Goal: Transaction & Acquisition: Purchase product/service

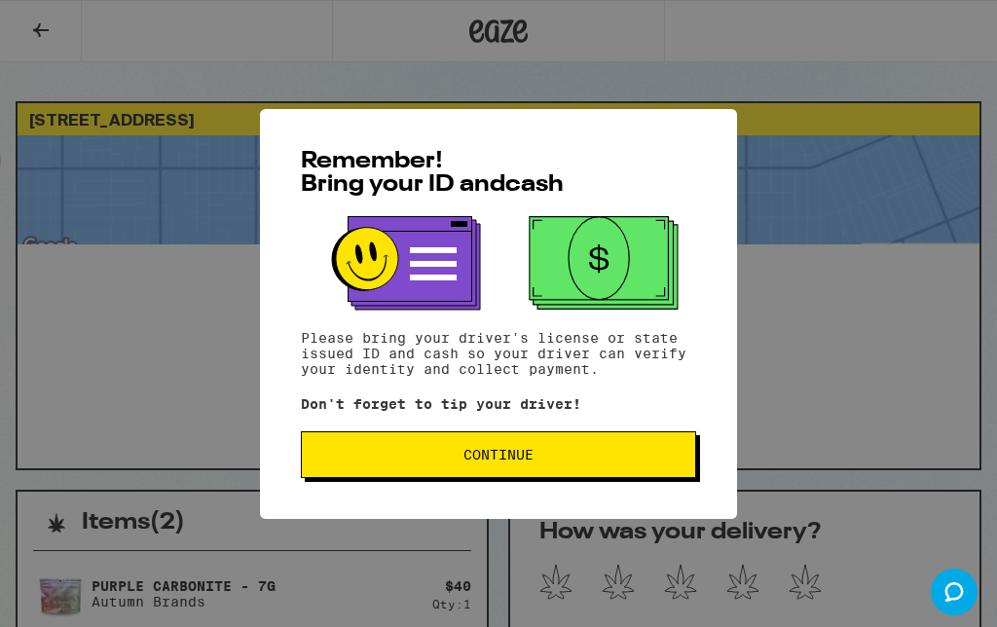
click at [61, 20] on div "Remember! Bring your ID and cash Please bring your driver's license or state is…" at bounding box center [498, 313] width 997 height 627
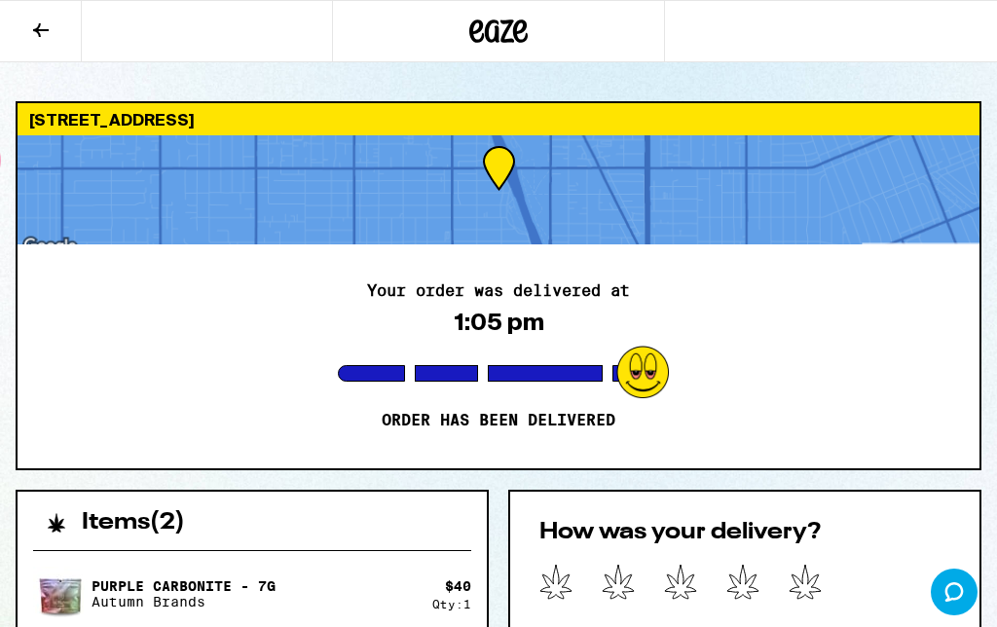
click at [49, 42] on button at bounding box center [41, 31] width 82 height 61
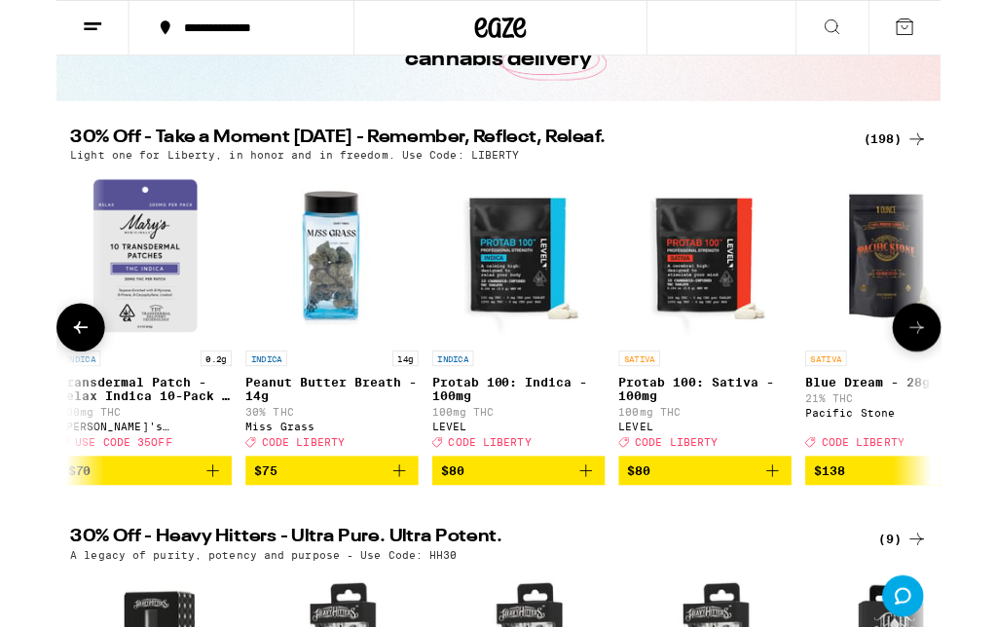
scroll to position [0, 40166]
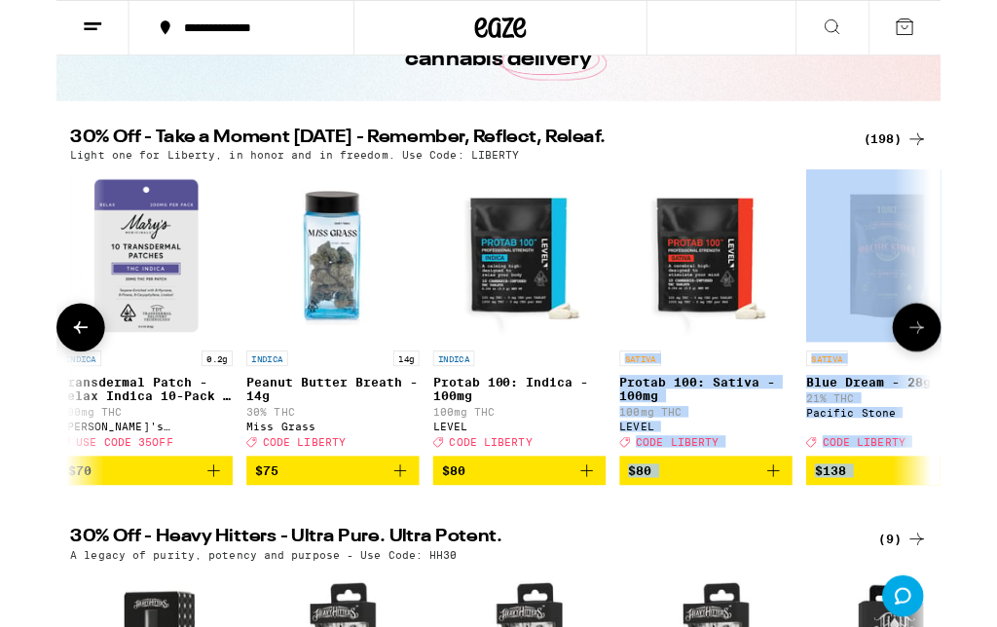
click at [329, 470] on p "30% THC" at bounding box center [311, 463] width 195 height 13
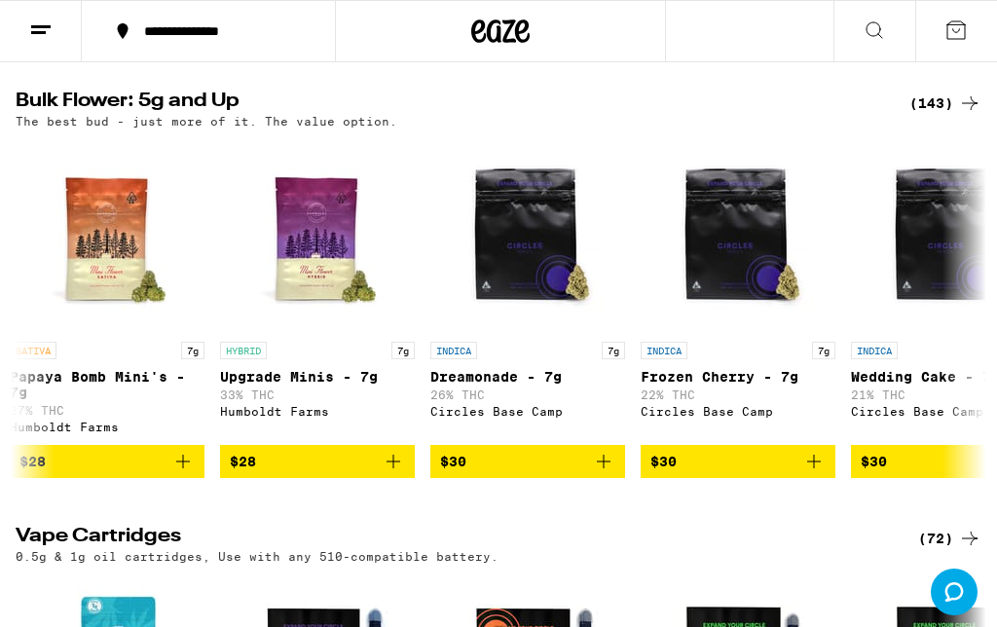
scroll to position [0, 633]
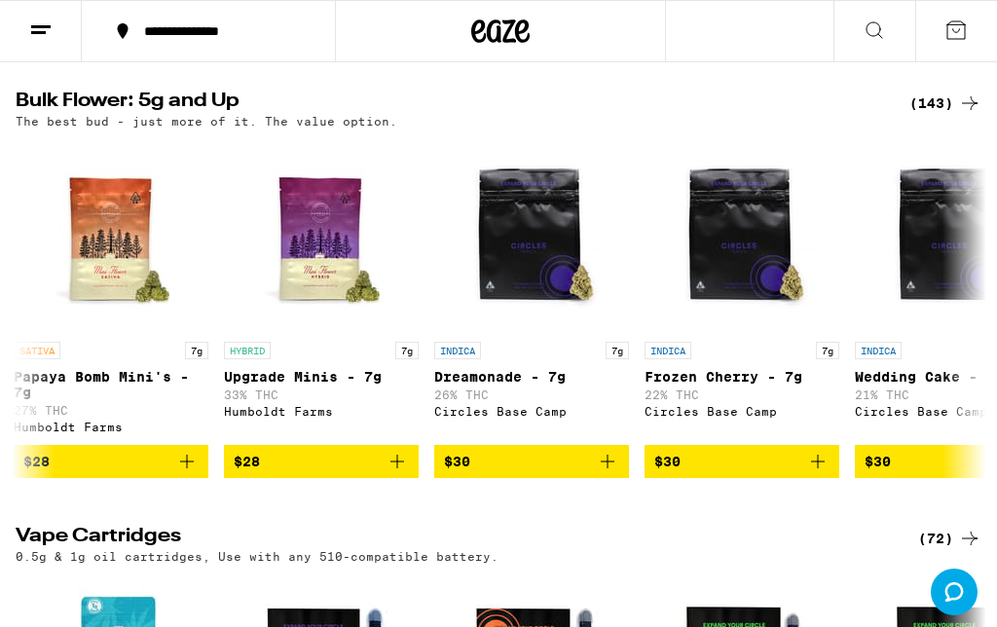
click at [324, 473] on span "$28" at bounding box center [321, 461] width 175 height 23
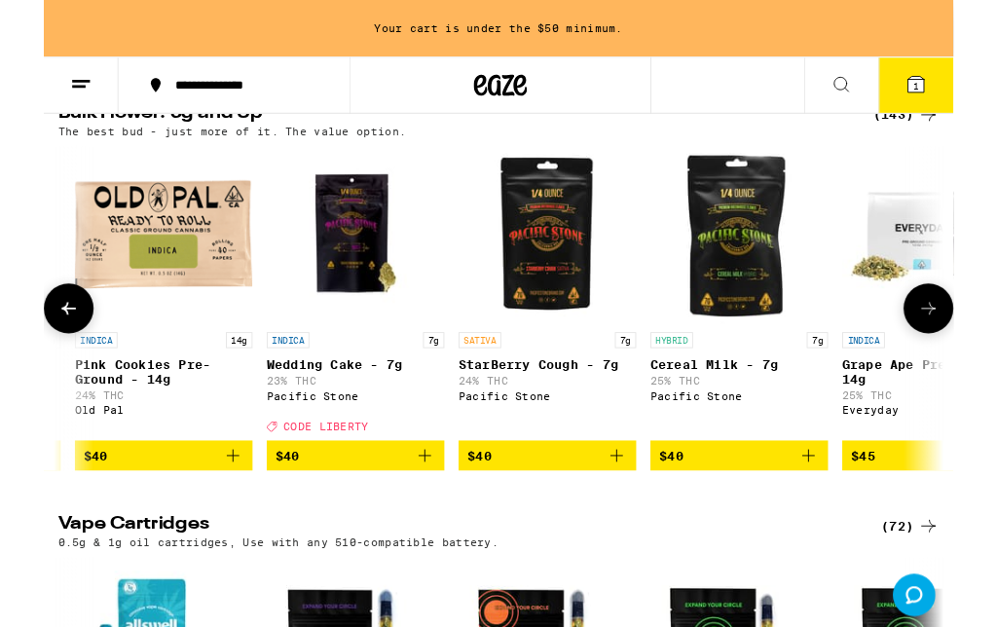
scroll to position [2459, 0]
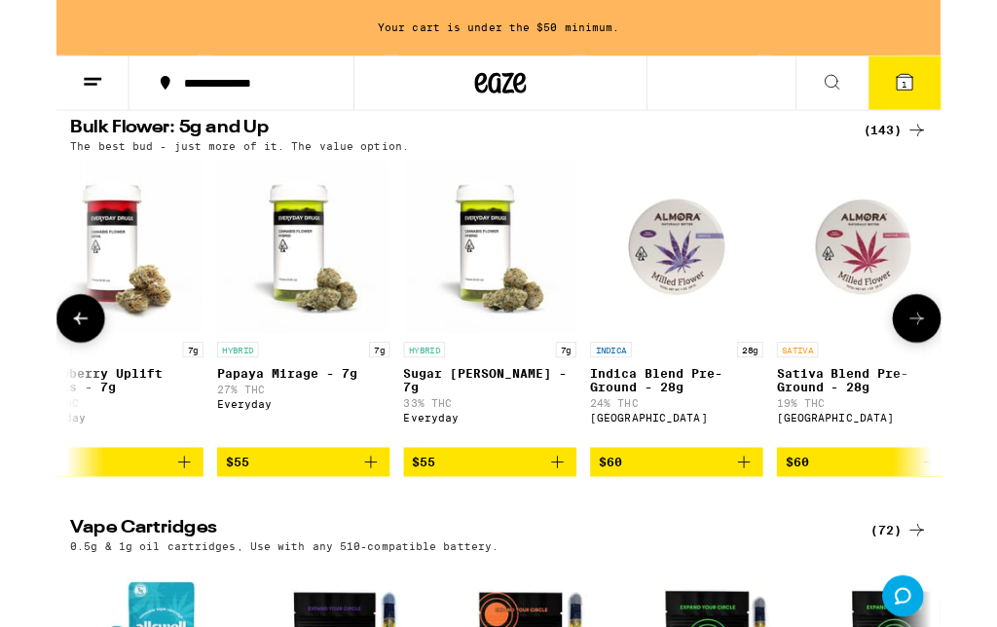
click at [215, 171] on p "The best bud - just more of it. The value option." at bounding box center [207, 165] width 382 height 13
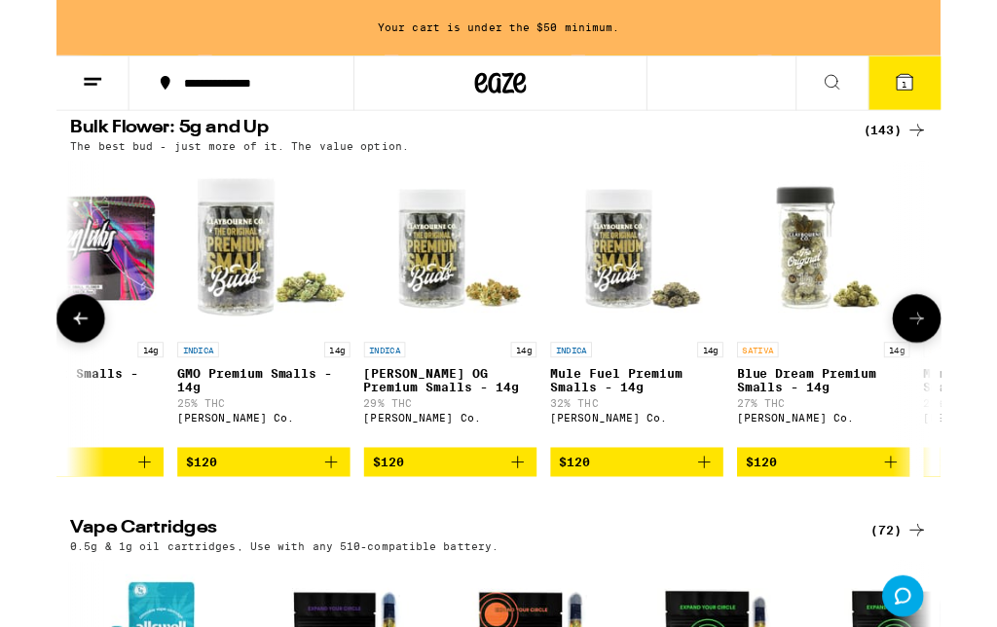
scroll to position [0, 21334]
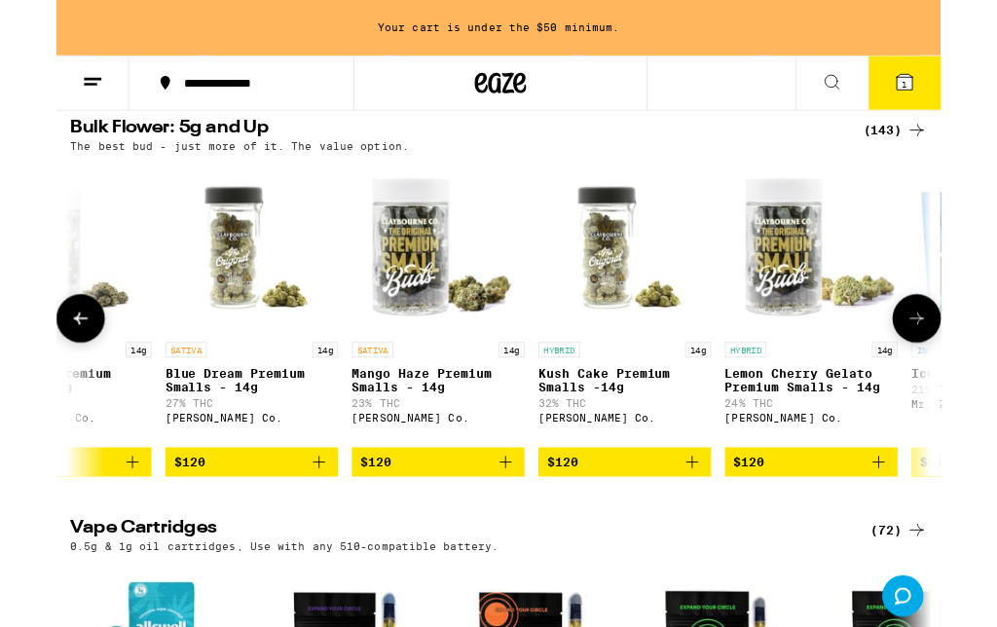
click at [255, 274] on img "Open page for Blue Dream Premium Smalls - 14g from Claybourne Co." at bounding box center [220, 278] width 195 height 195
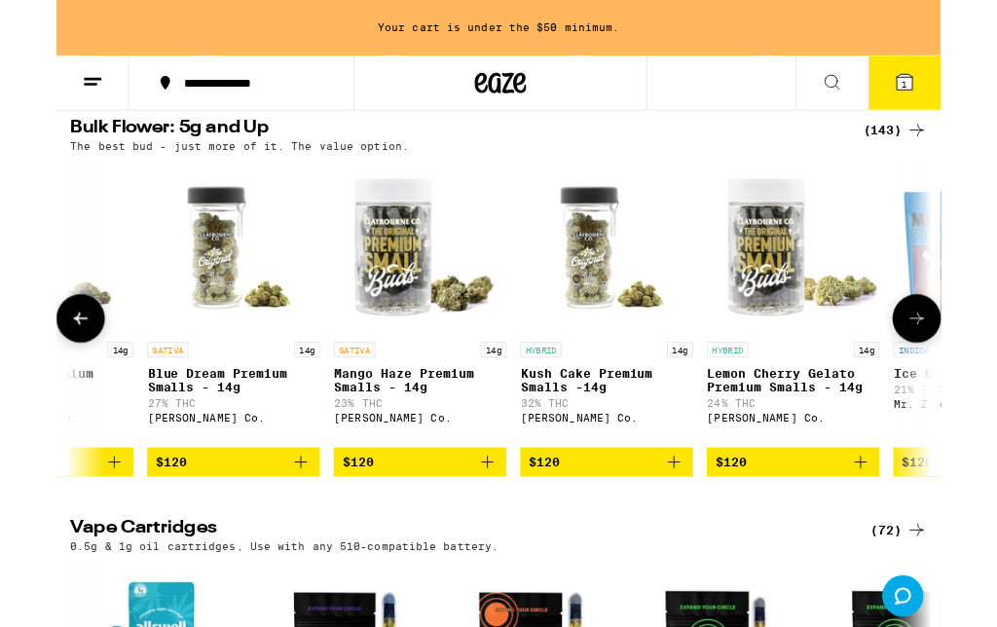
scroll to position [2538, 0]
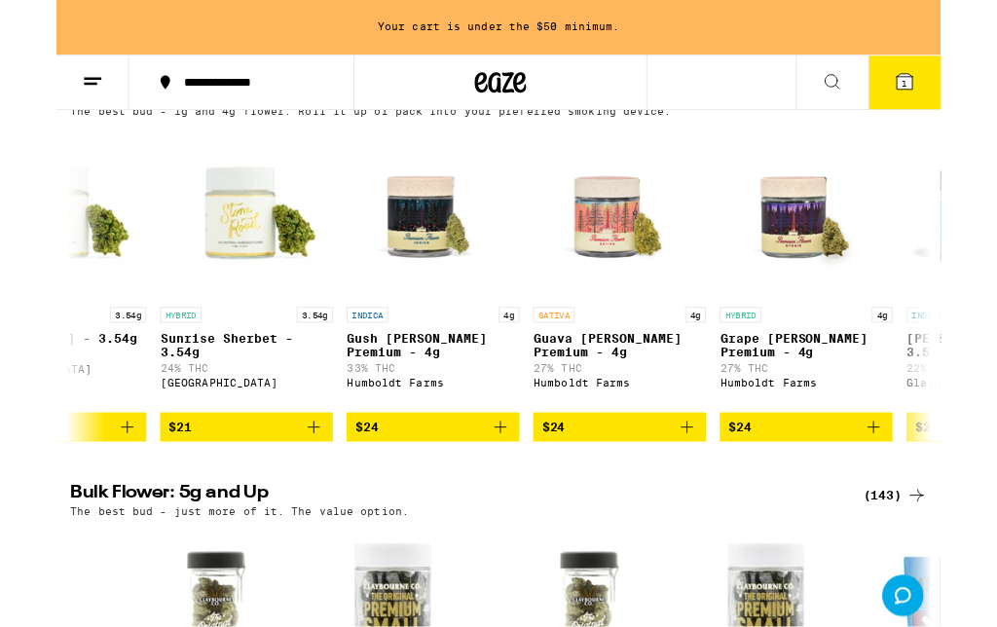
scroll to position [2046, 0]
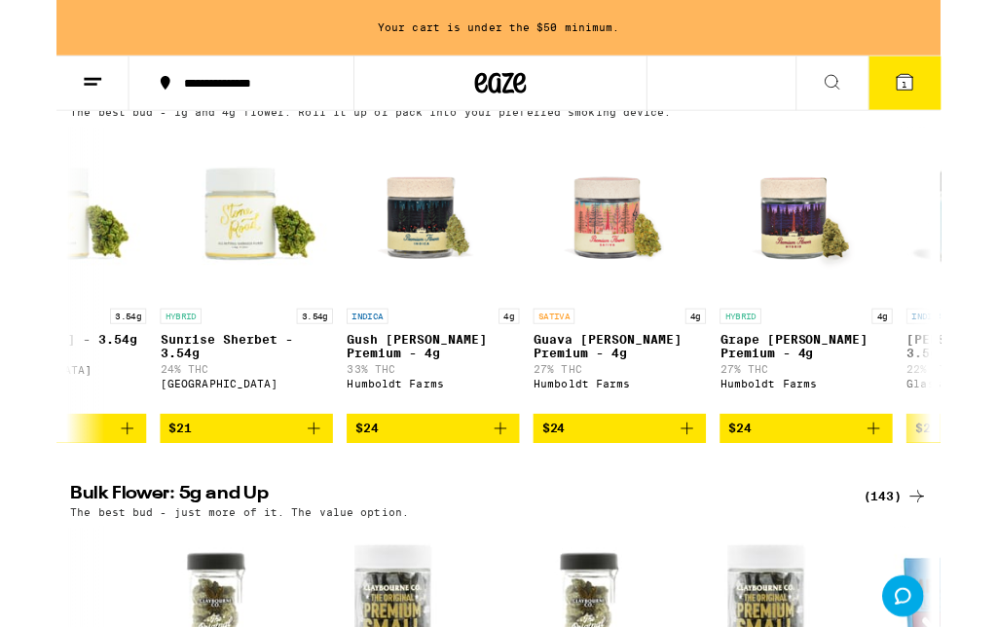
click at [432, 494] on span "$24" at bounding box center [424, 482] width 175 height 23
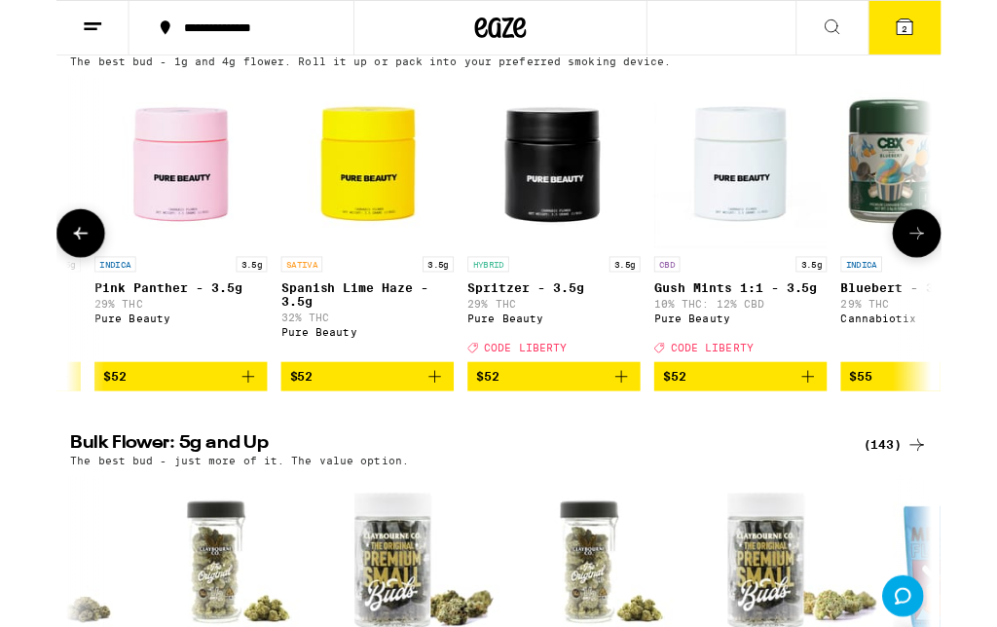
scroll to position [0, 12802]
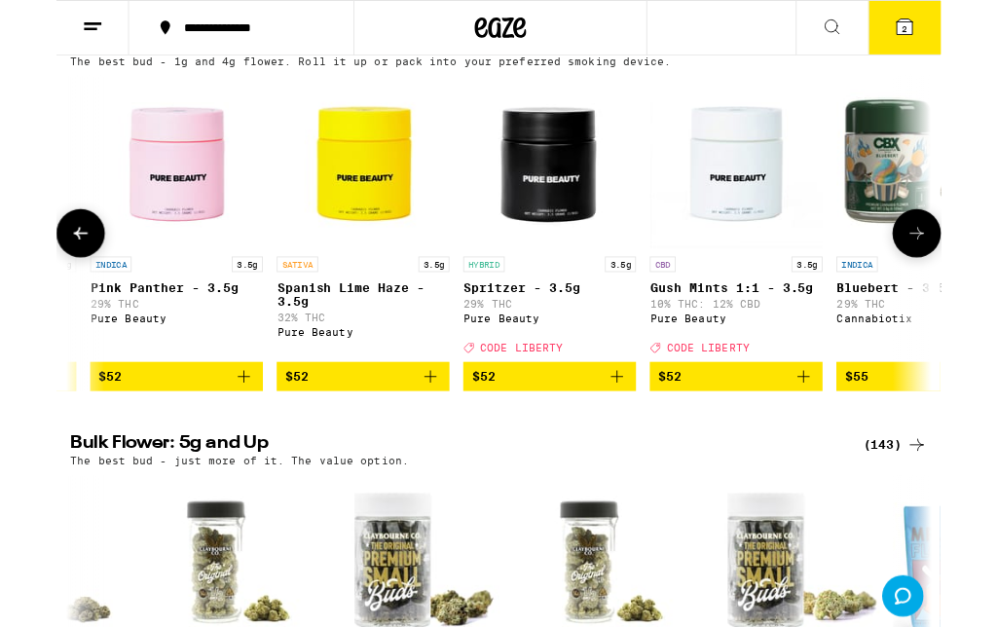
click at [350, 278] on img "Open page for Spanish Lime Haze - 3.5g from Pure Beauty" at bounding box center [345, 182] width 195 height 195
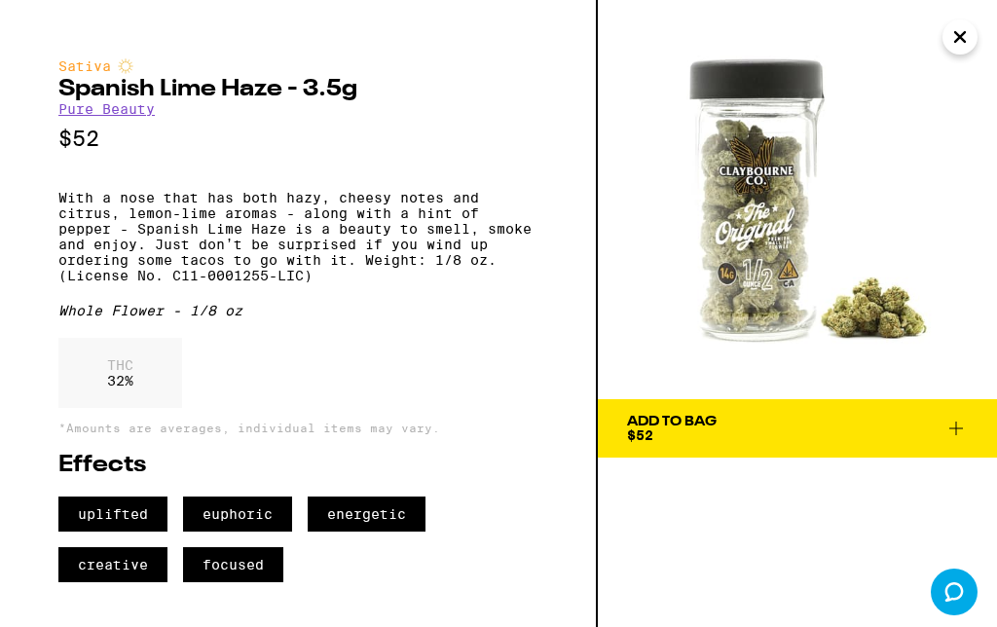
click at [697, 418] on div "Add To Bag" at bounding box center [672, 422] width 90 height 14
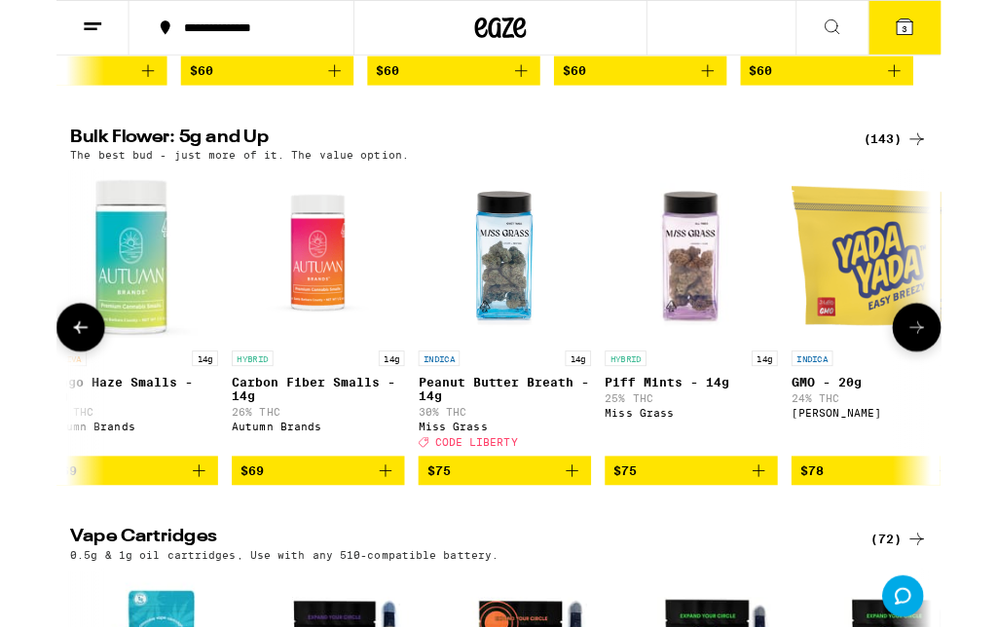
scroll to position [0, 16848]
click at [499, 542] on span "$75" at bounding box center [504, 530] width 175 height 23
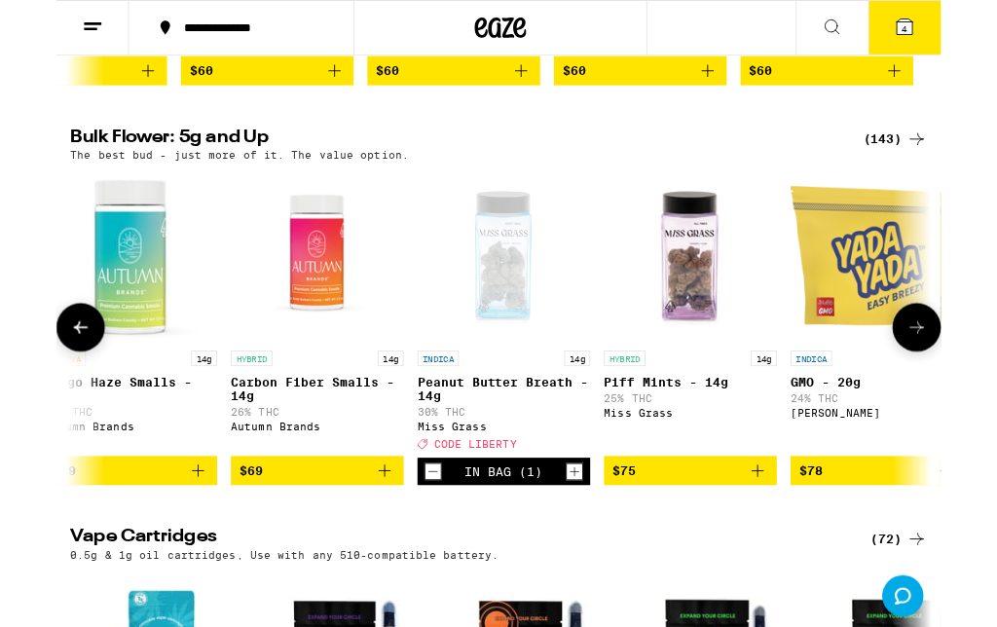
click at [945, 44] on button "4" at bounding box center [956, 31] width 82 height 60
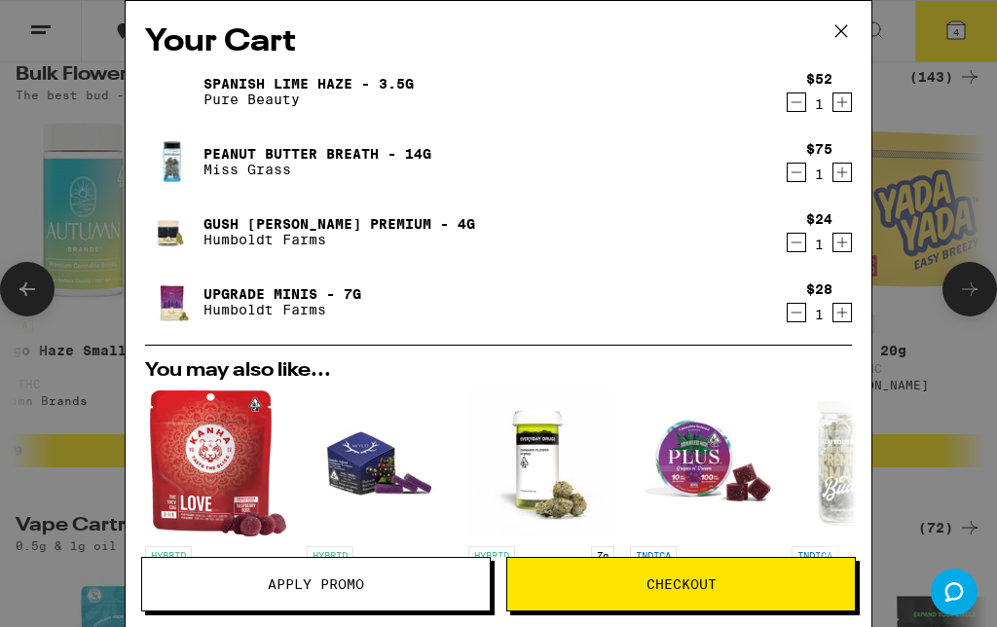
click at [843, 30] on icon at bounding box center [840, 31] width 29 height 29
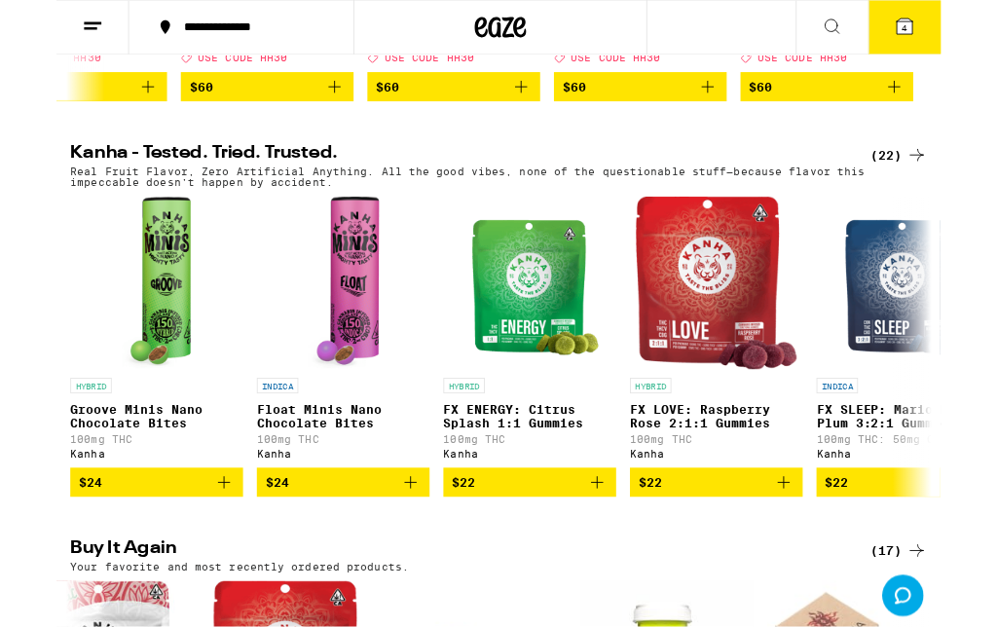
scroll to position [1022, 0]
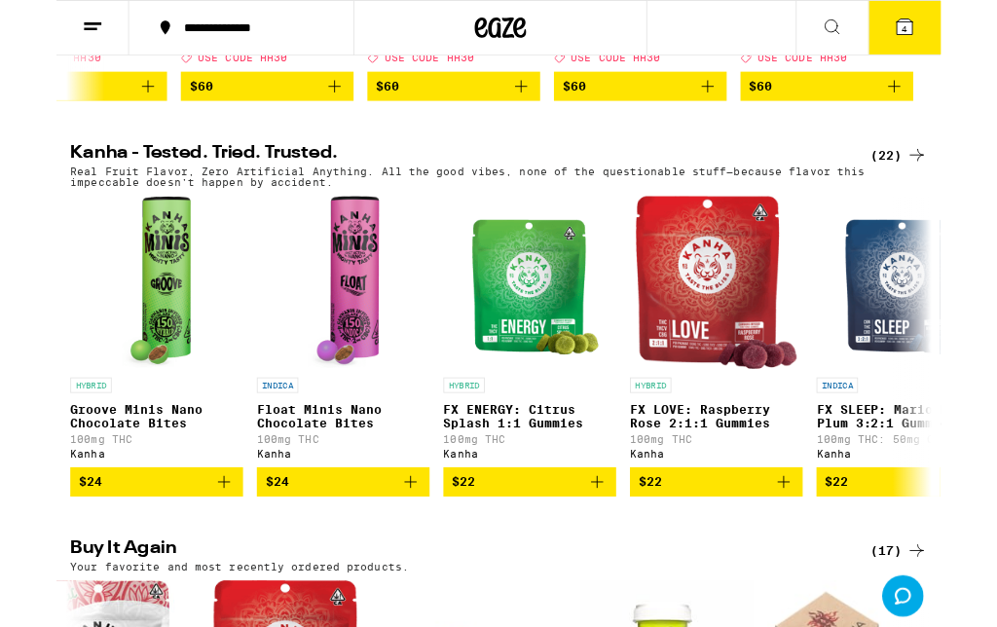
click at [965, 48] on button "4" at bounding box center [956, 31] width 82 height 60
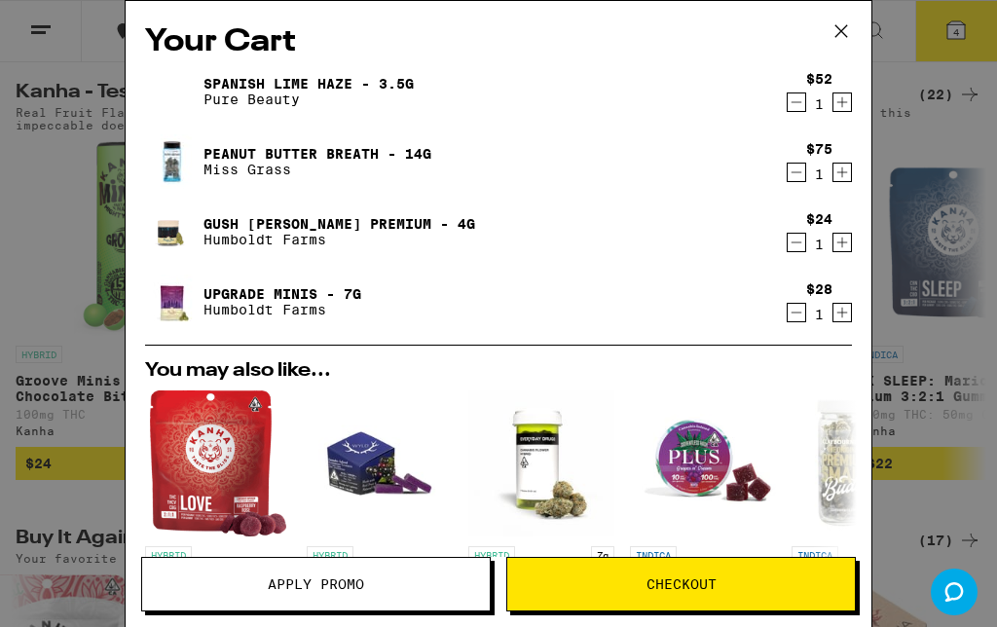
click at [321, 596] on button "Apply Promo" at bounding box center [315, 584] width 349 height 55
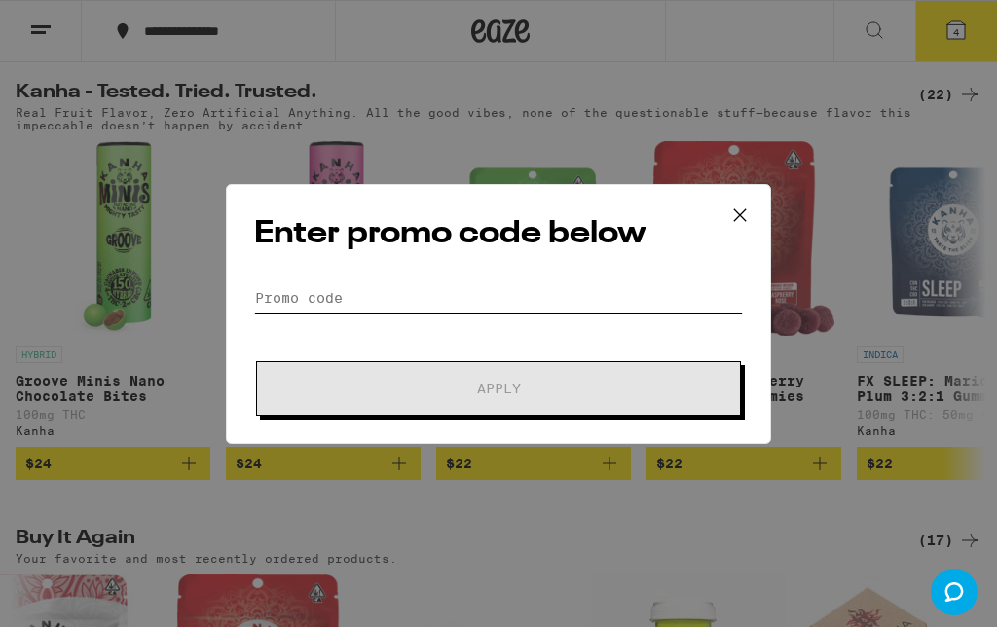
click at [314, 305] on input "Promo Code" at bounding box center [498, 297] width 489 height 29
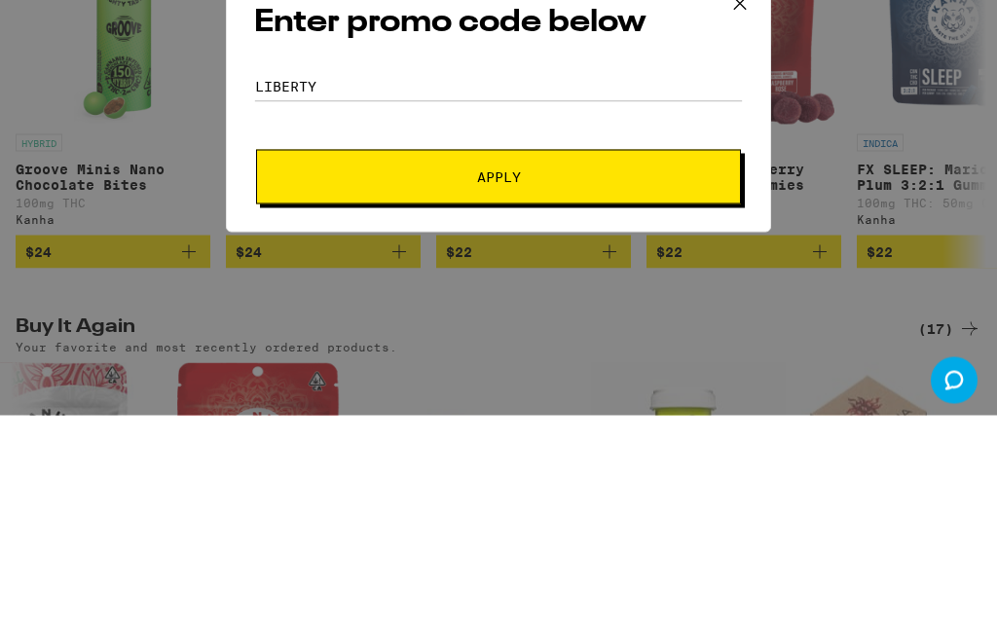
scroll to position [1314, 0]
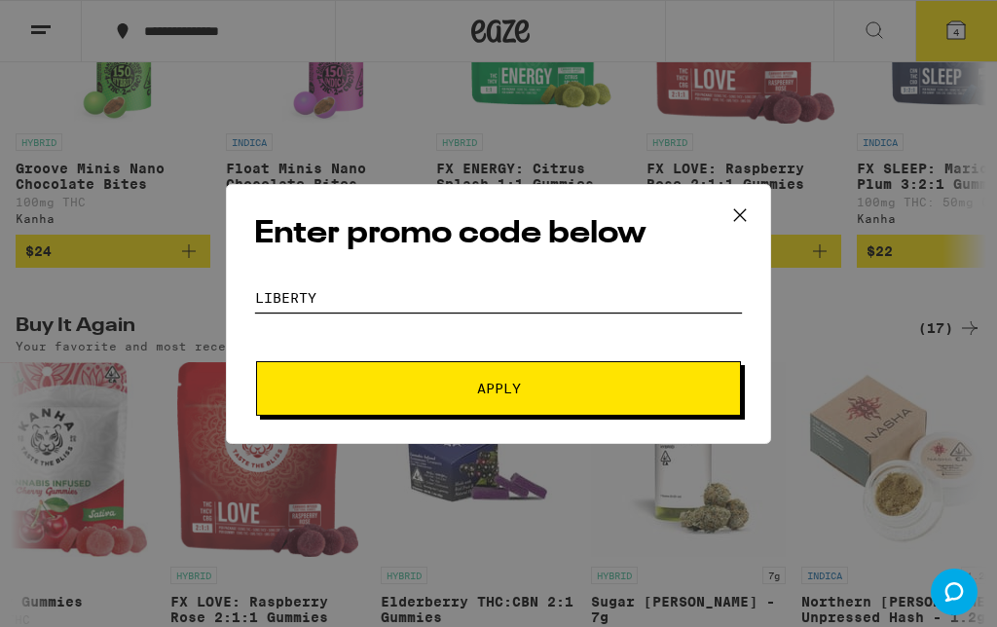
type input "Liberty"
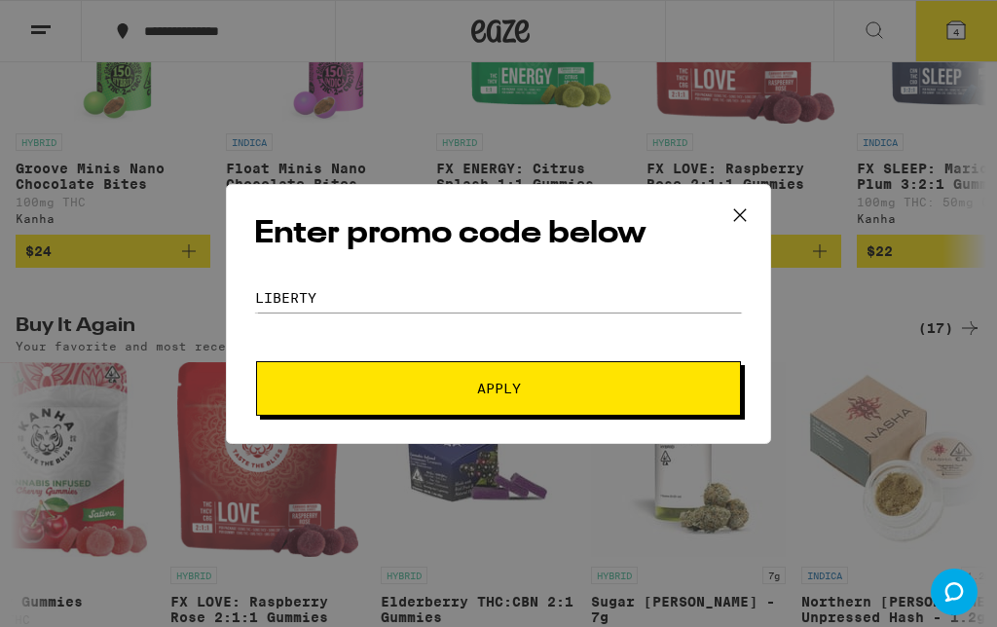
click at [517, 402] on button "Apply" at bounding box center [498, 388] width 485 height 55
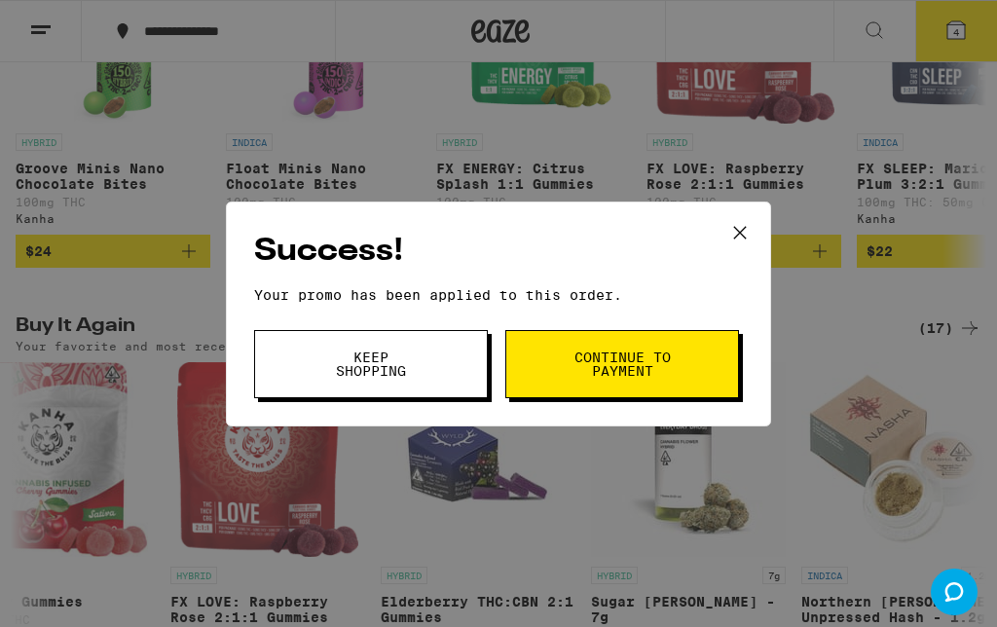
click at [668, 367] on span "Continue to payment" at bounding box center [621, 363] width 99 height 27
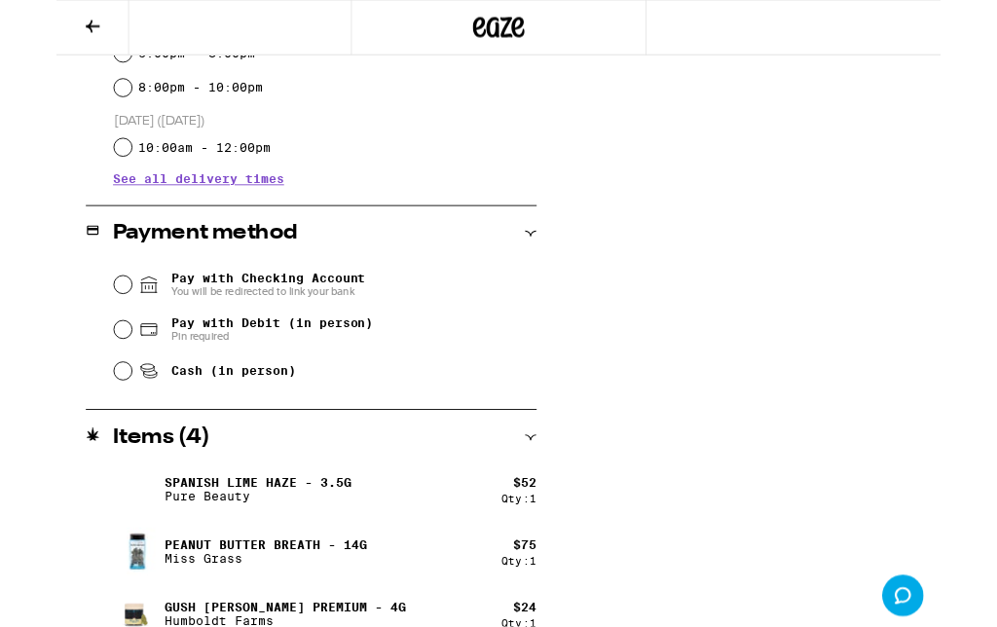
scroll to position [676, 0]
click at [70, 369] on input "Pay with Debit (in person) Pin required" at bounding box center [74, 370] width 19 height 19
radio input "true"
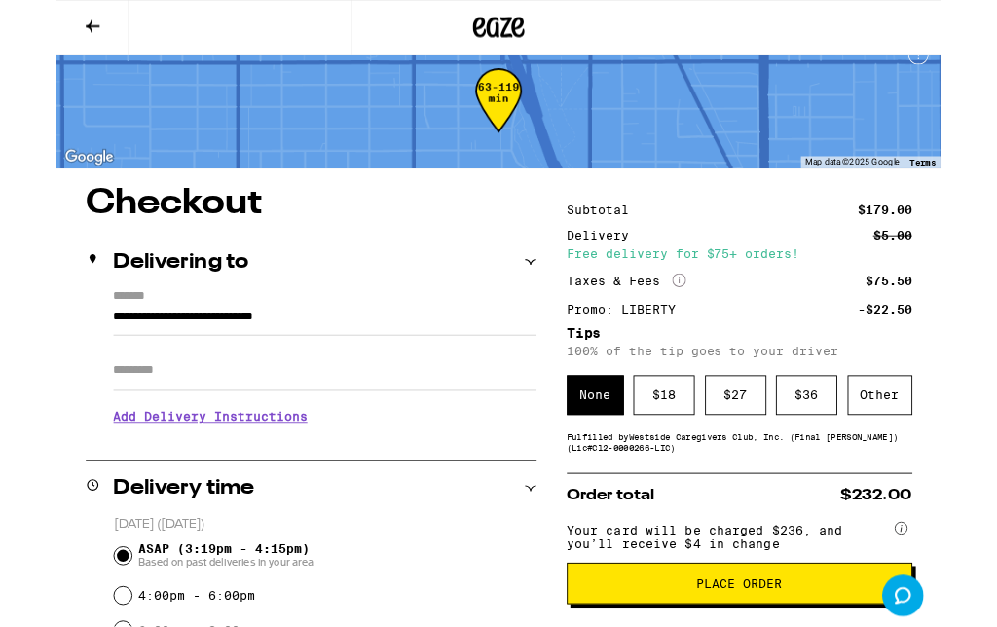
scroll to position [24, 0]
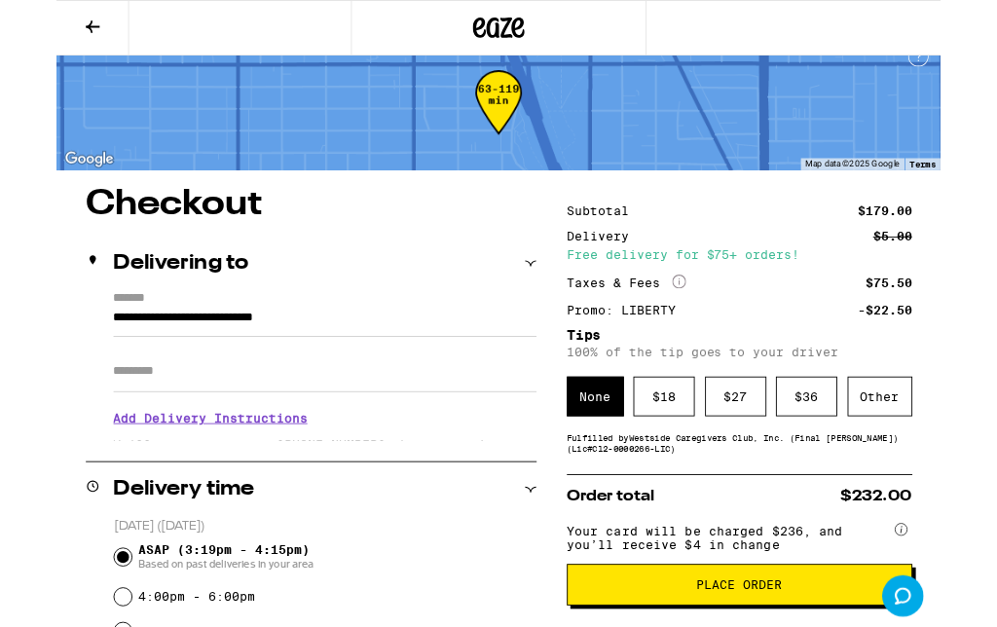
click at [699, 459] on div "$ 18" at bounding box center [684, 446] width 69 height 45
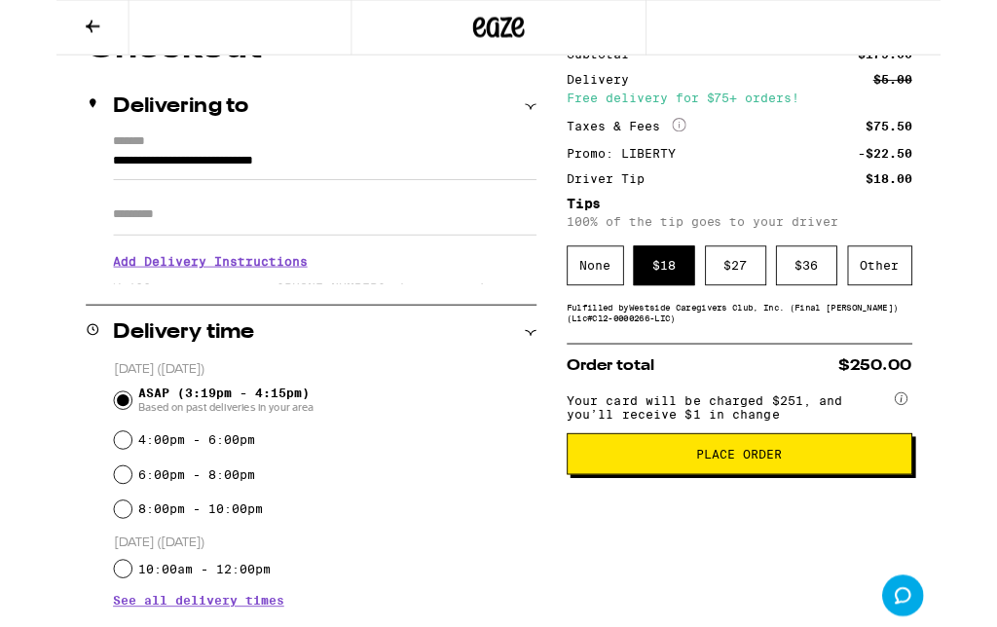
scroll to position [207, 0]
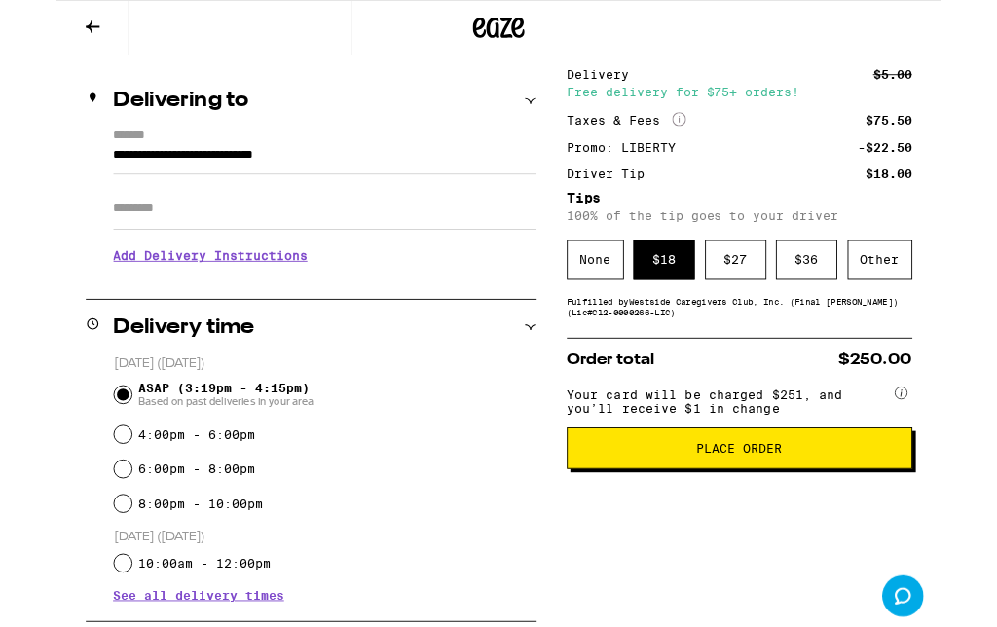
click at [784, 512] on span "Place Order" at bounding box center [769, 505] width 96 height 14
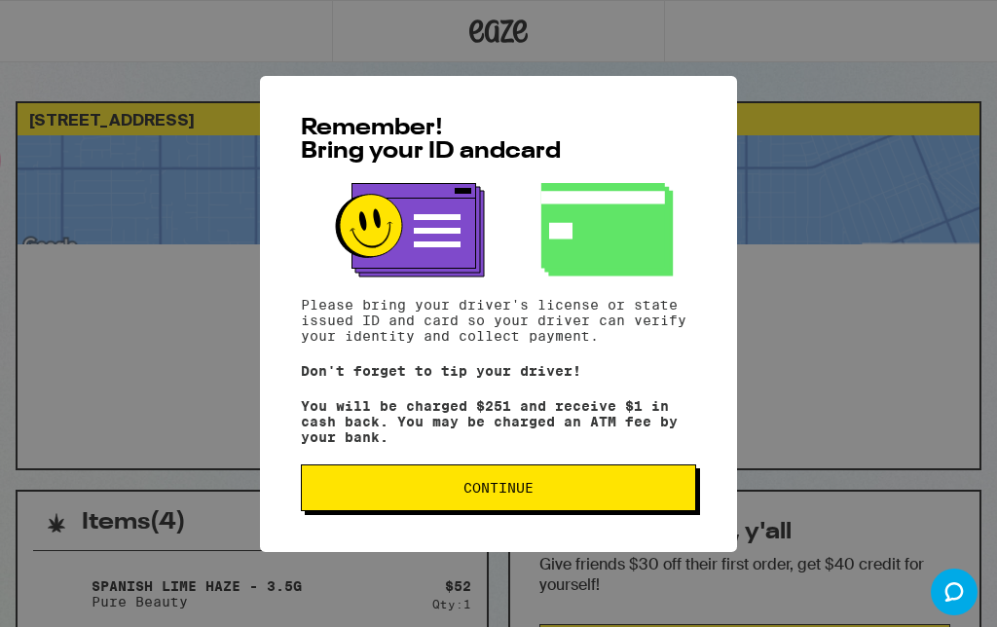
click at [548, 494] on span "Continue" at bounding box center [498, 488] width 362 height 14
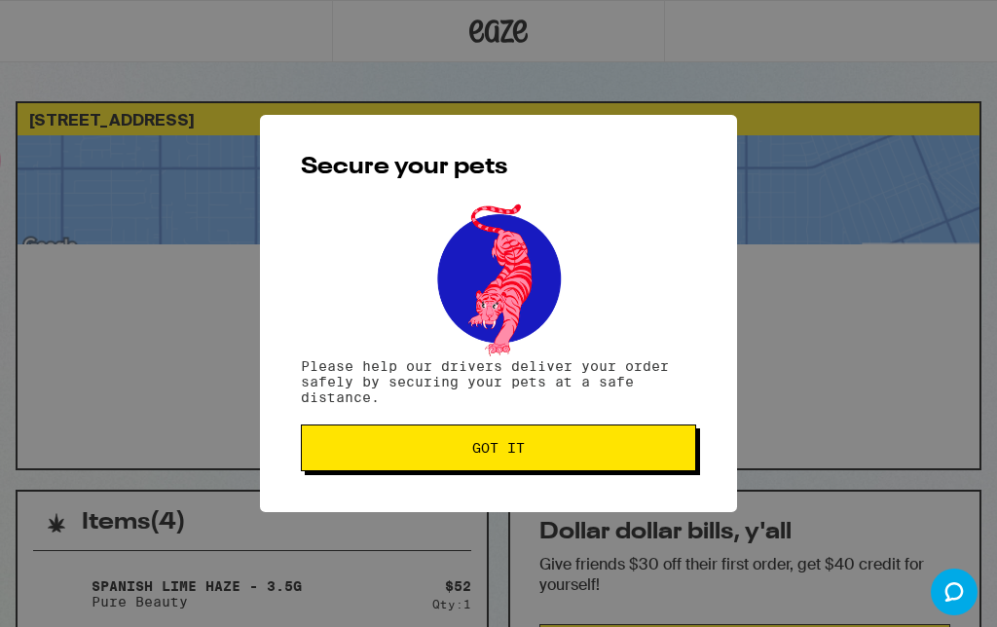
click at [541, 446] on span "Got it" at bounding box center [498, 448] width 362 height 14
